Goal: Task Accomplishment & Management: Use online tool/utility

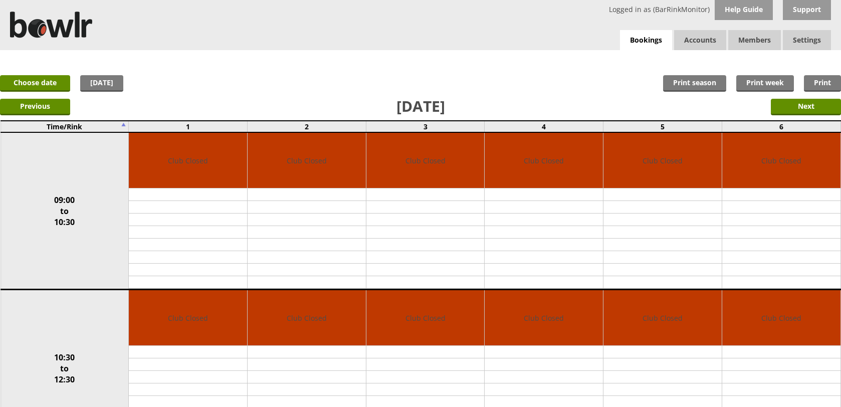
scroll to position [59, 0]
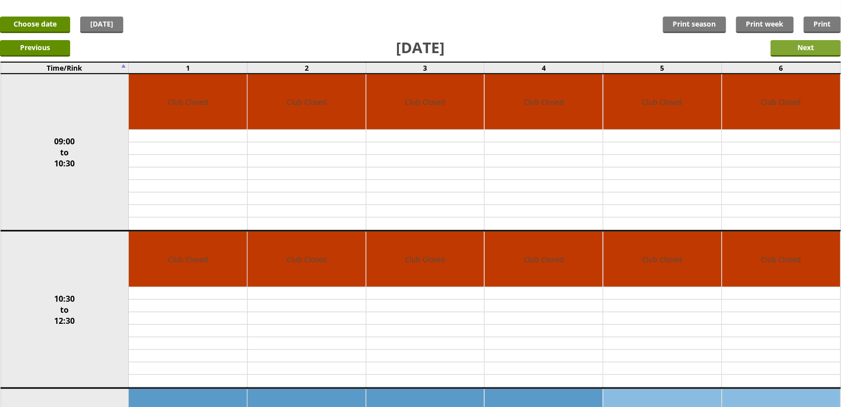
click at [780, 45] on input "Next" at bounding box center [806, 48] width 70 height 17
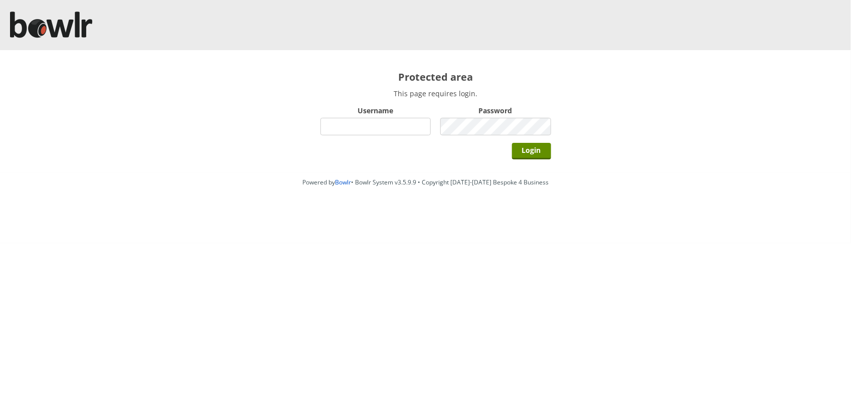
click at [412, 128] on input "Username" at bounding box center [375, 127] width 111 height 18
type input "BarRinkMonitor"
click at [512, 143] on input "Login" at bounding box center [531, 151] width 39 height 17
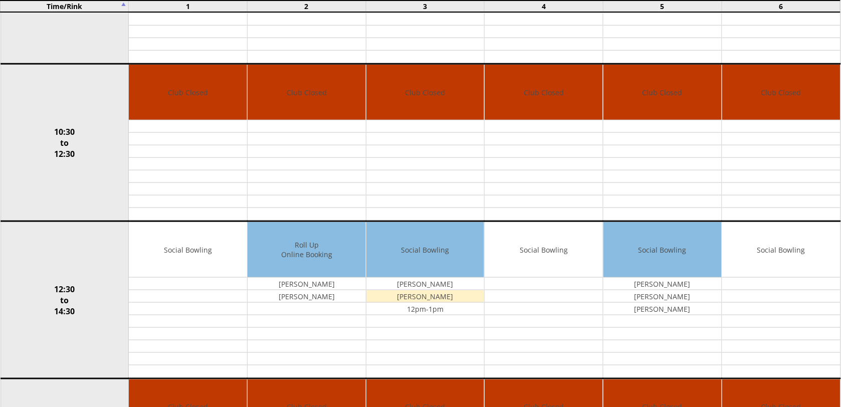
scroll to position [309, 0]
